Goal: Navigation & Orientation: Find specific page/section

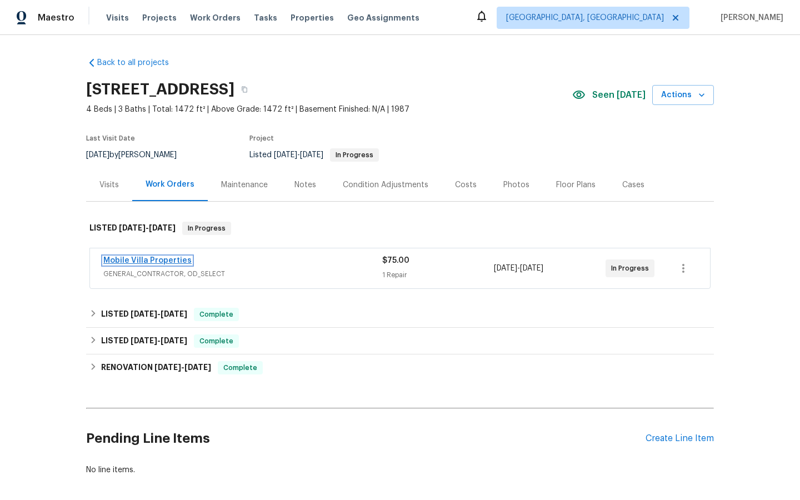
click at [141, 260] on link "Mobile Villa Properties" at bounding box center [147, 261] width 88 height 8
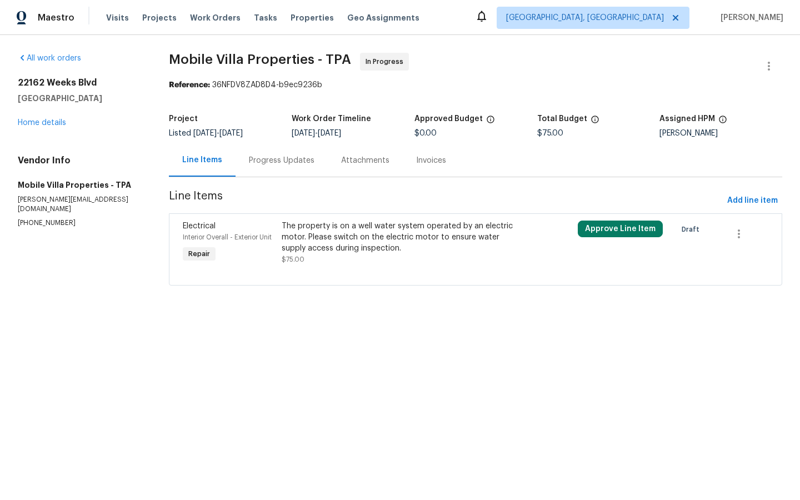
click at [277, 162] on div "Progress Updates" at bounding box center [282, 160] width 66 height 11
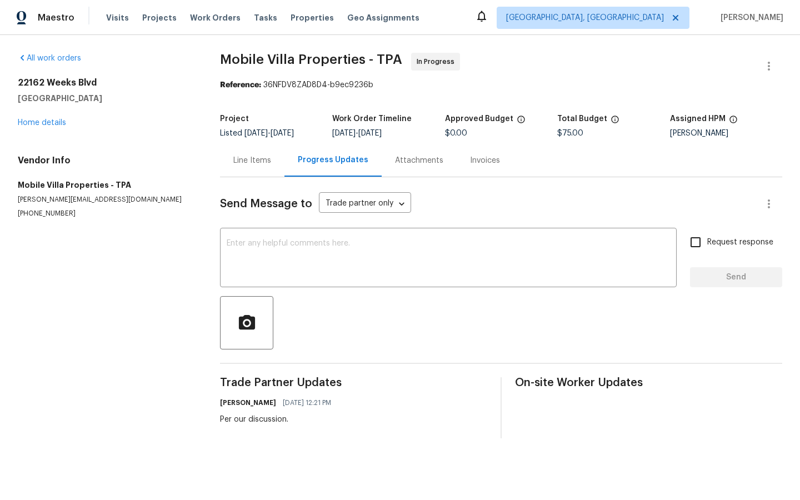
click at [256, 159] on div "Line Items" at bounding box center [252, 160] width 38 height 11
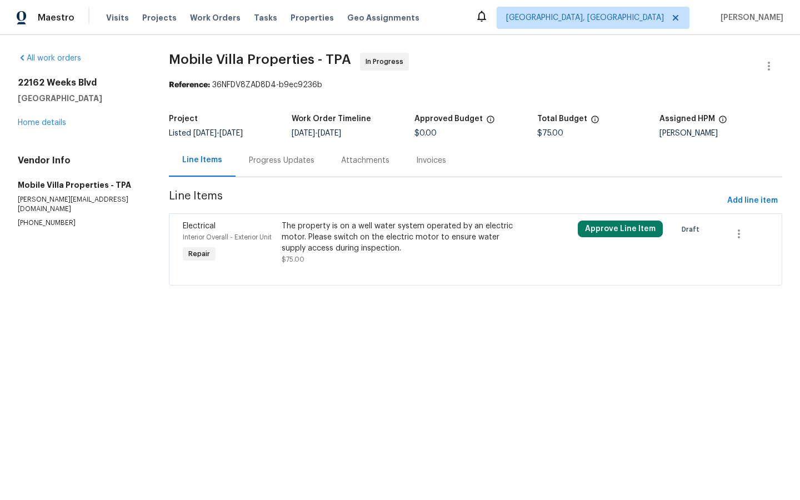
click at [275, 163] on div "Progress Updates" at bounding box center [282, 160] width 66 height 11
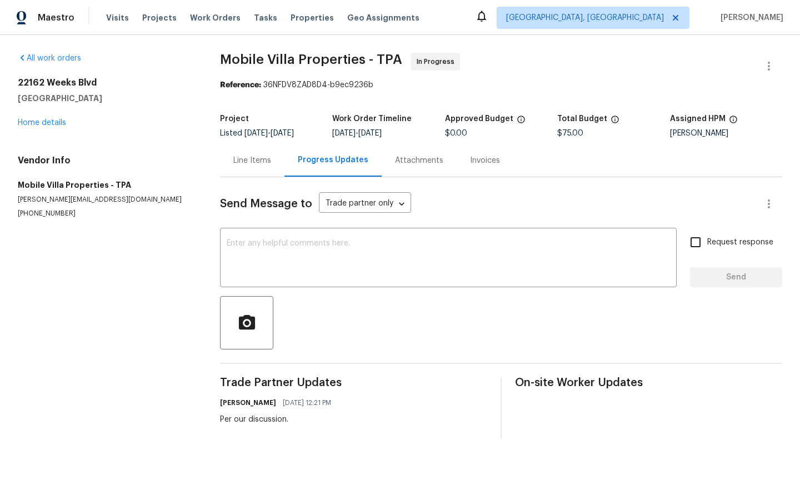
click at [246, 161] on div "Line Items" at bounding box center [252, 160] width 38 height 11
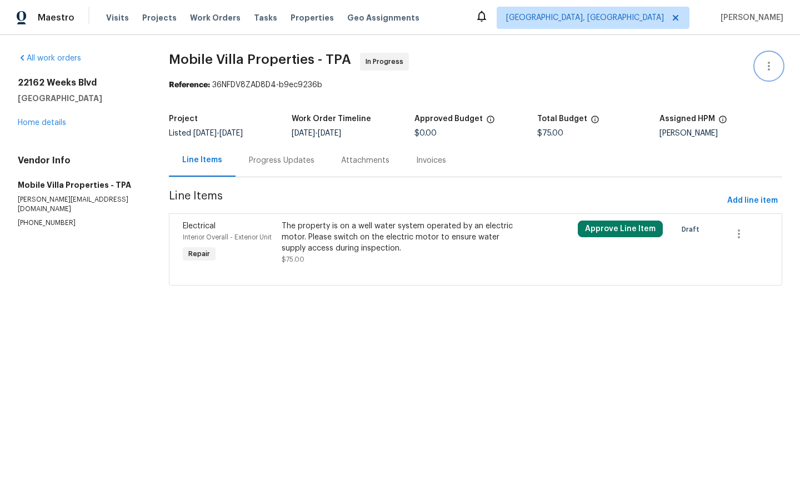
click at [765, 69] on icon "button" at bounding box center [769, 65] width 13 height 13
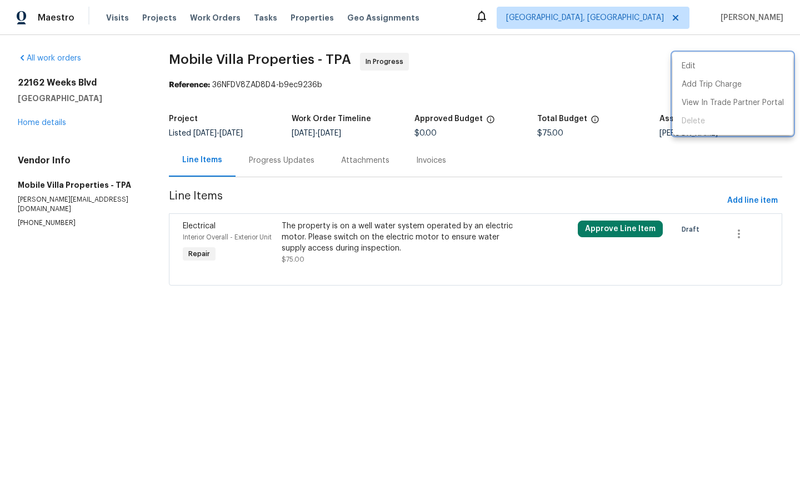
click at [610, 57] on div at bounding box center [400, 250] width 800 height 500
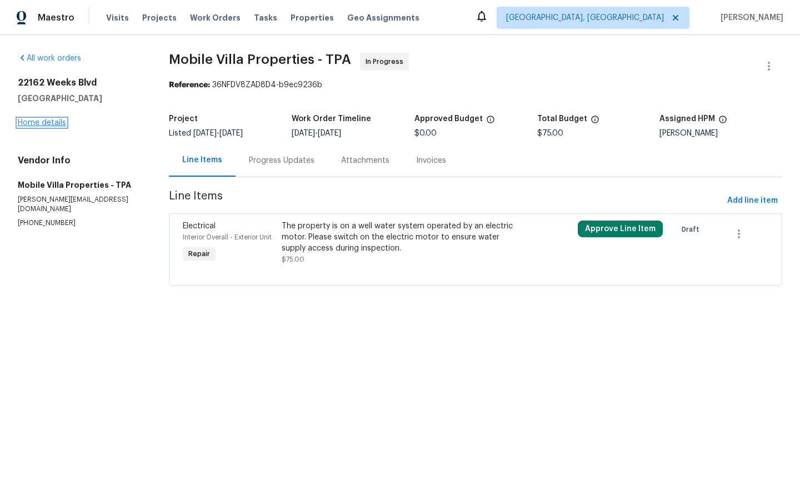
click at [28, 126] on link "Home details" at bounding box center [42, 123] width 48 height 8
